Goal: Share content

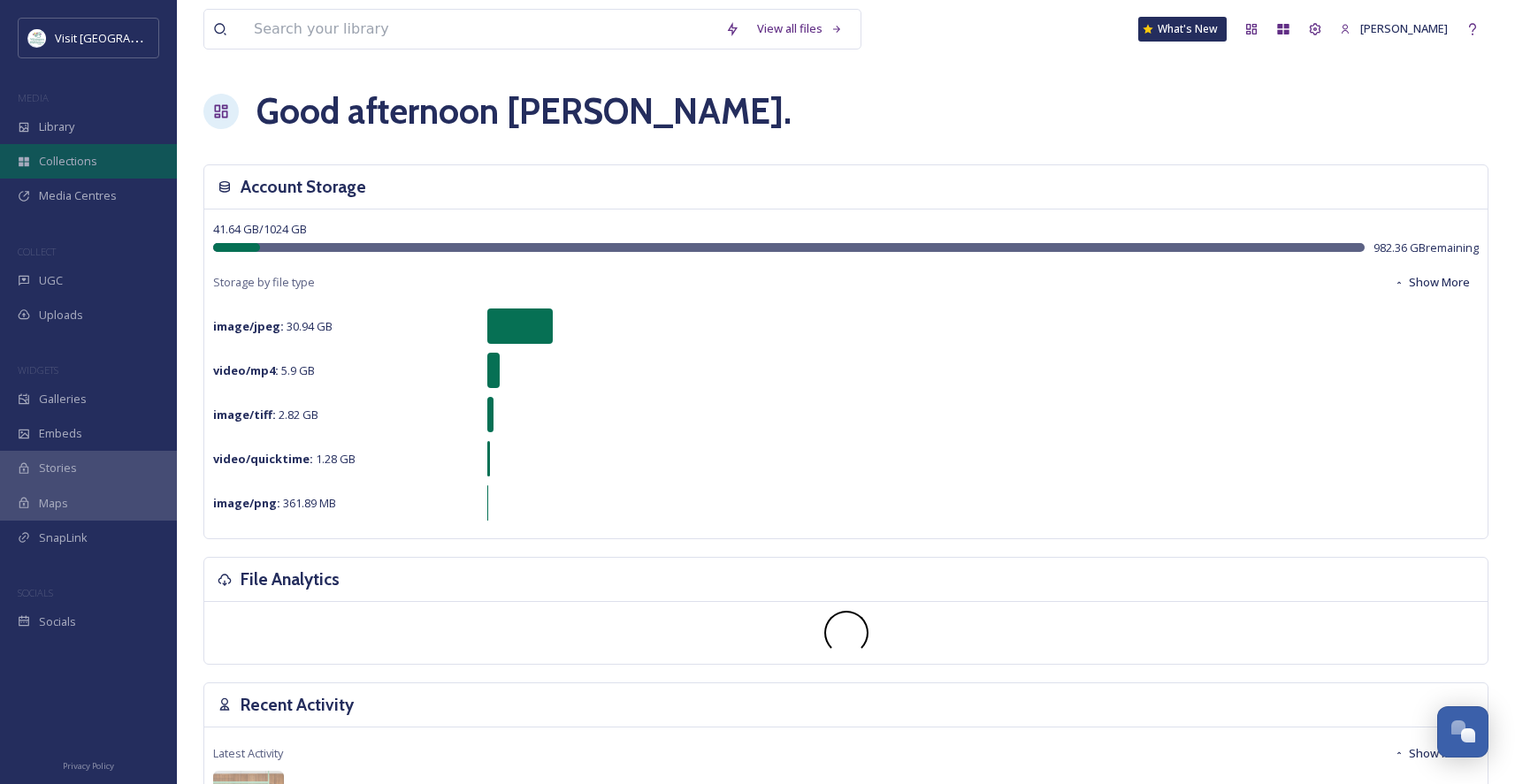
click at [71, 161] on span "Collections" at bounding box center [67, 161] width 58 height 17
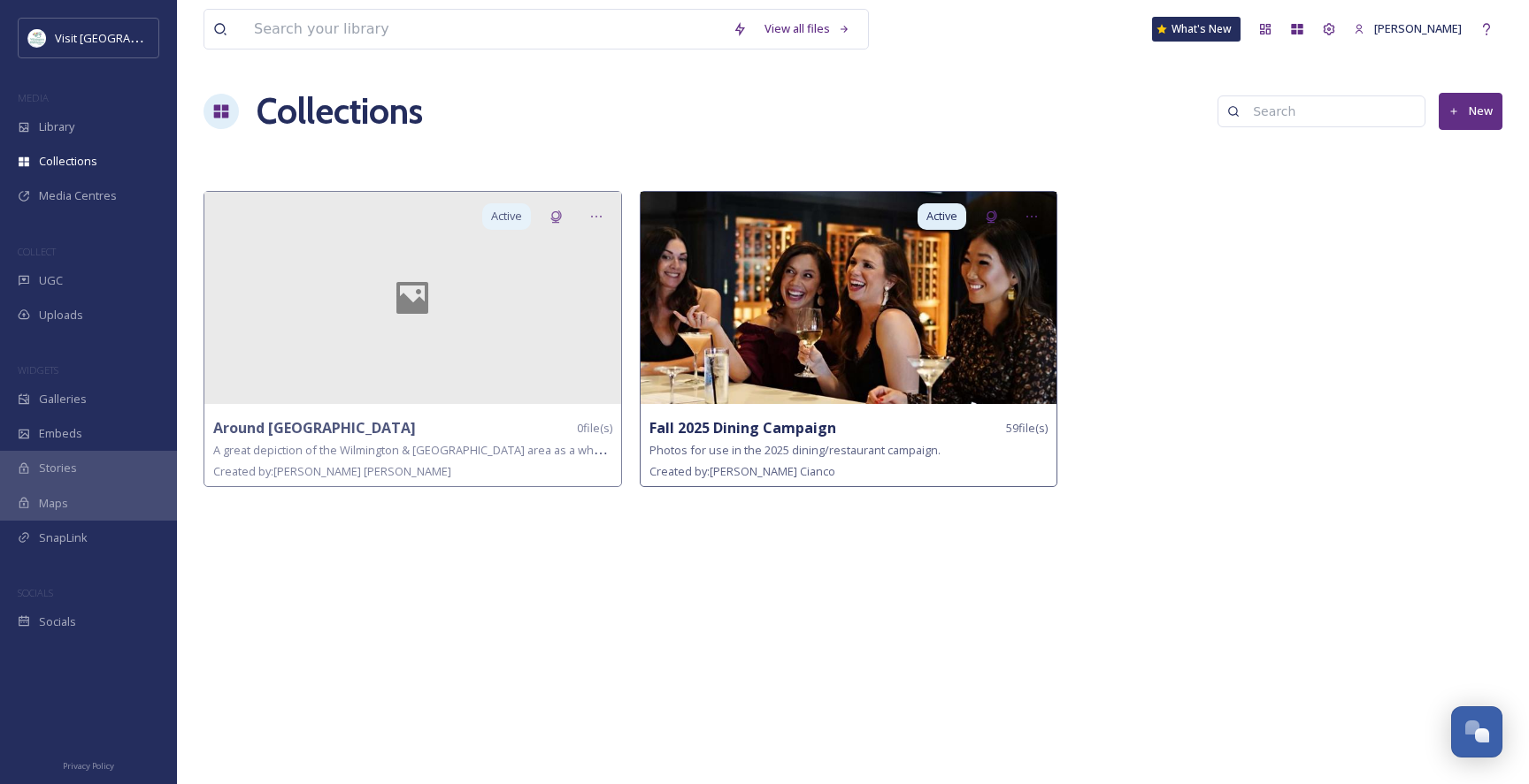
click at [907, 302] on img at bounding box center [848, 298] width 417 height 213
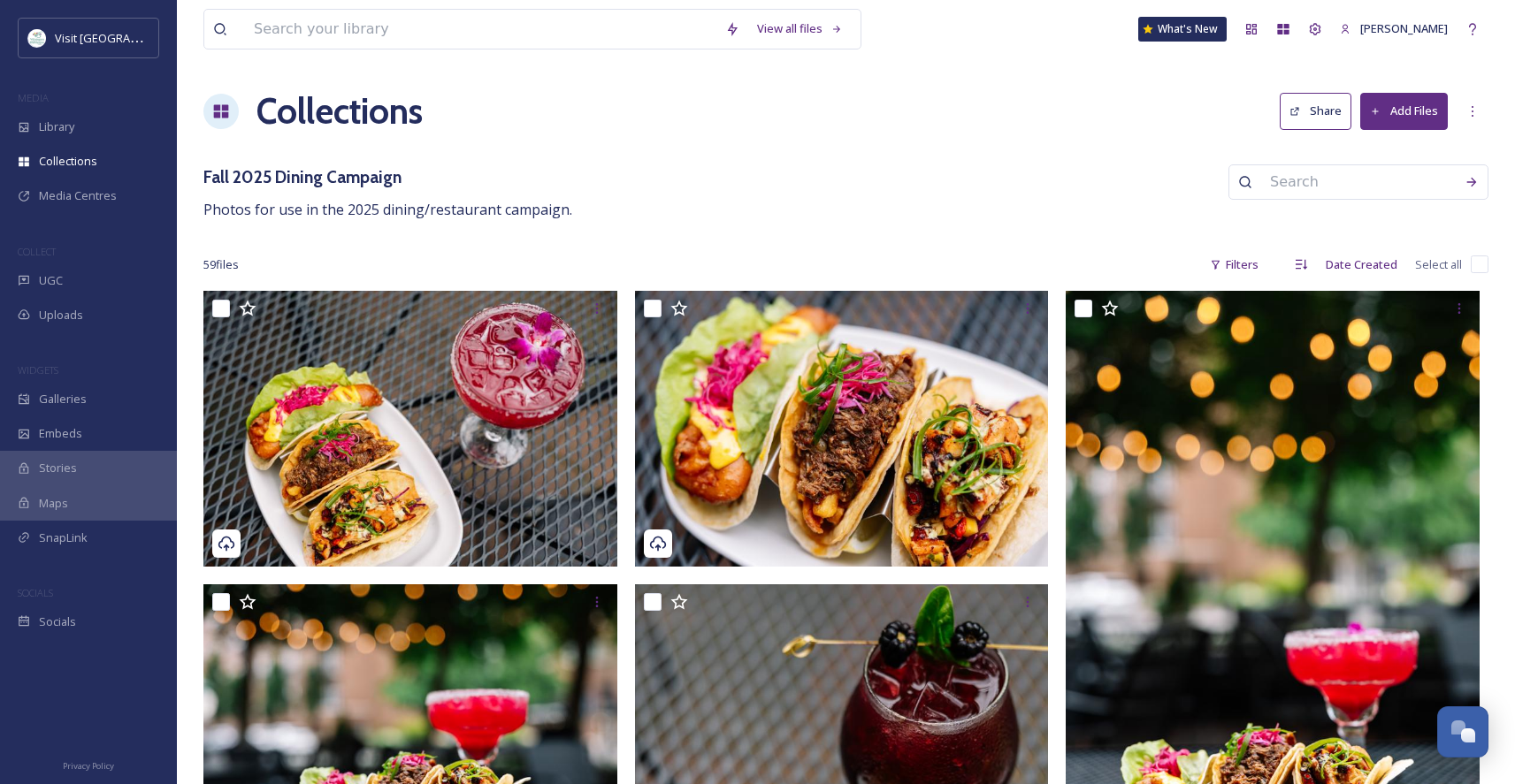
click at [1319, 112] on button "Share" at bounding box center [1315, 111] width 71 height 36
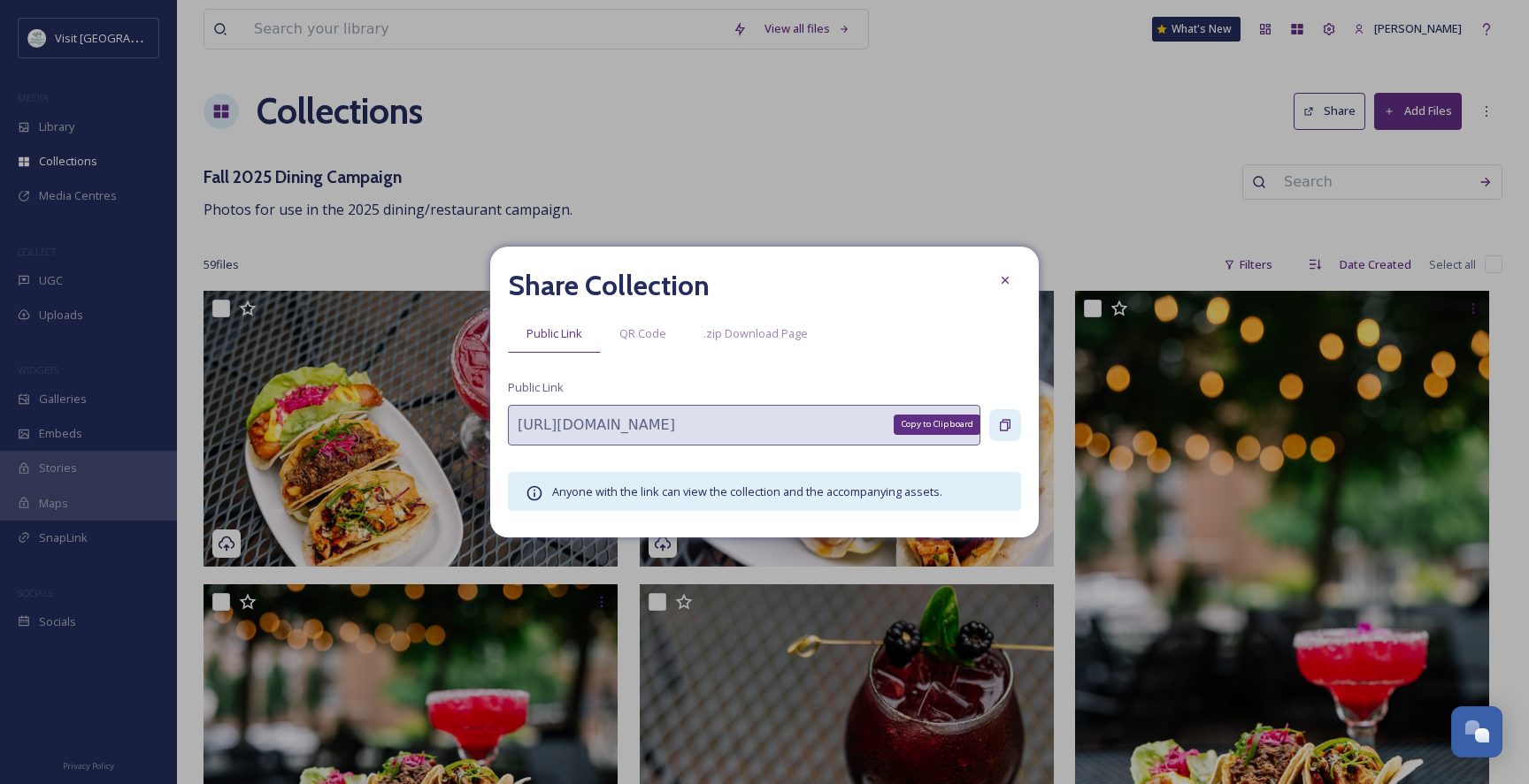
click at [1003, 423] on icon at bounding box center [1005, 425] width 14 height 14
click at [1010, 278] on icon at bounding box center [1005, 280] width 14 height 14
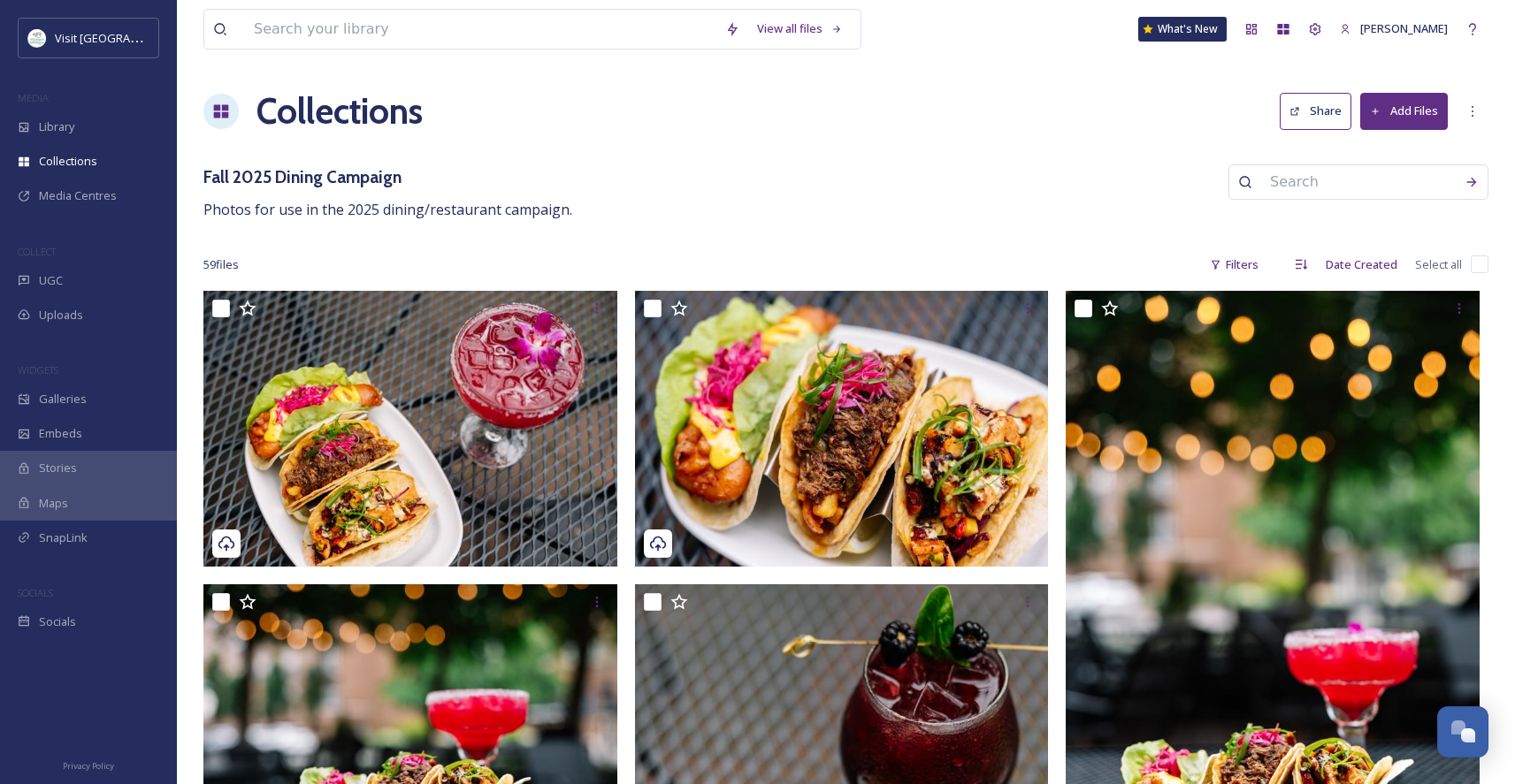
scroll to position [1, 0]
